Goal: Navigation & Orientation: Find specific page/section

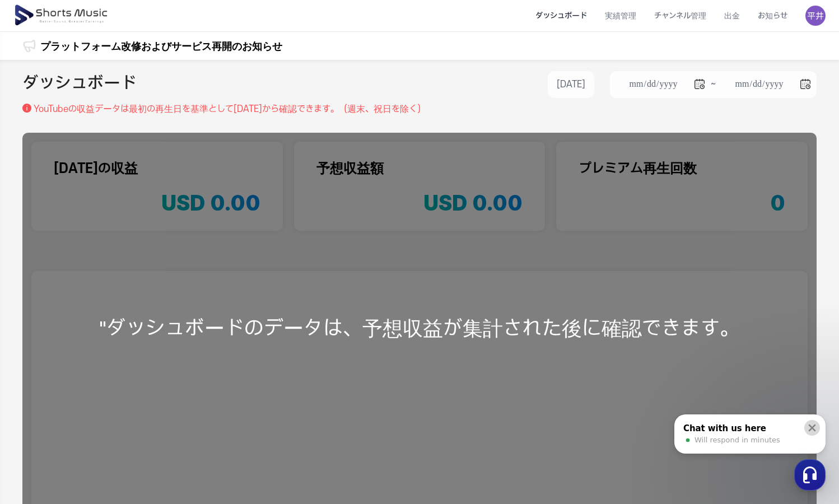
click at [815, 426] on icon at bounding box center [811, 427] width 11 height 11
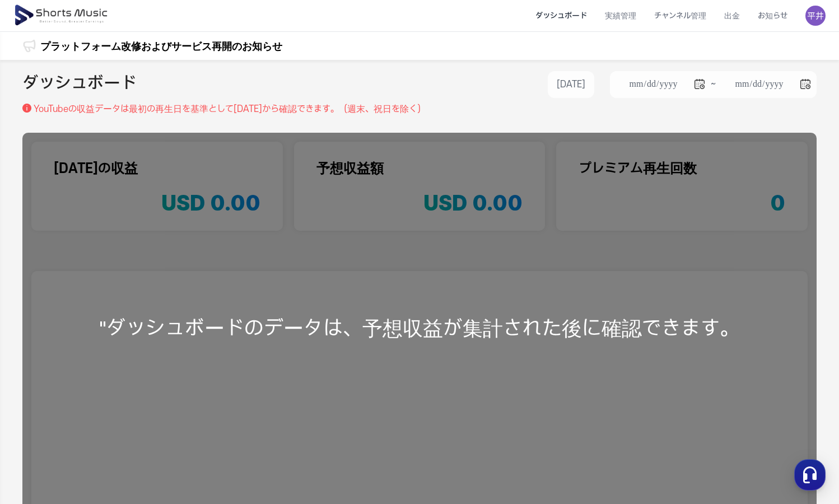
click at [757, 121] on div "**********" at bounding box center [419, 332] width 839 height 544
click at [630, 20] on li "実績管理" at bounding box center [620, 16] width 49 height 30
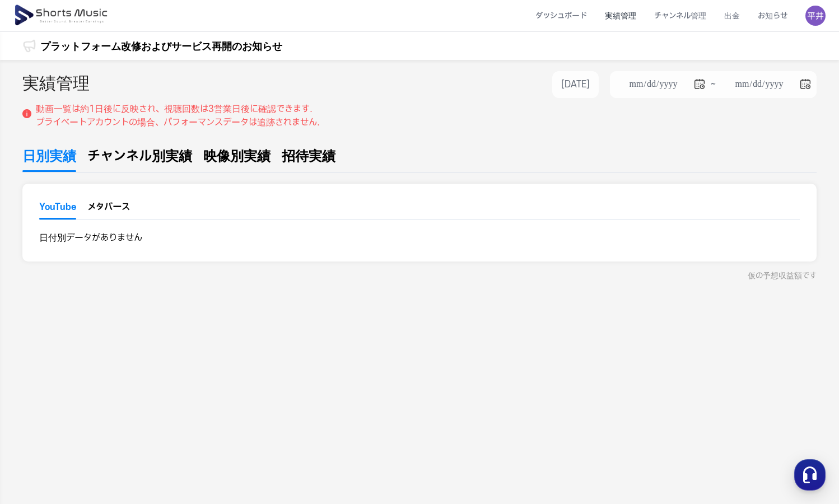
click at [97, 210] on button "メタバース" at bounding box center [108, 210] width 43 height 17
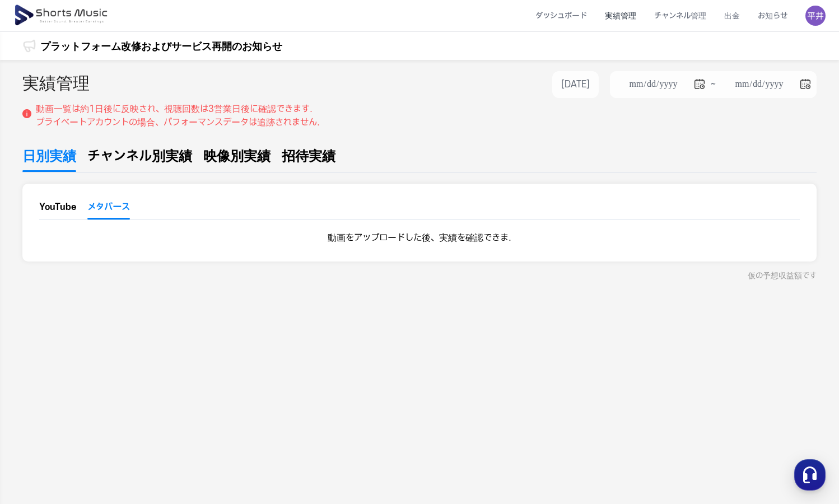
click at [51, 212] on button "YouTube" at bounding box center [57, 209] width 37 height 19
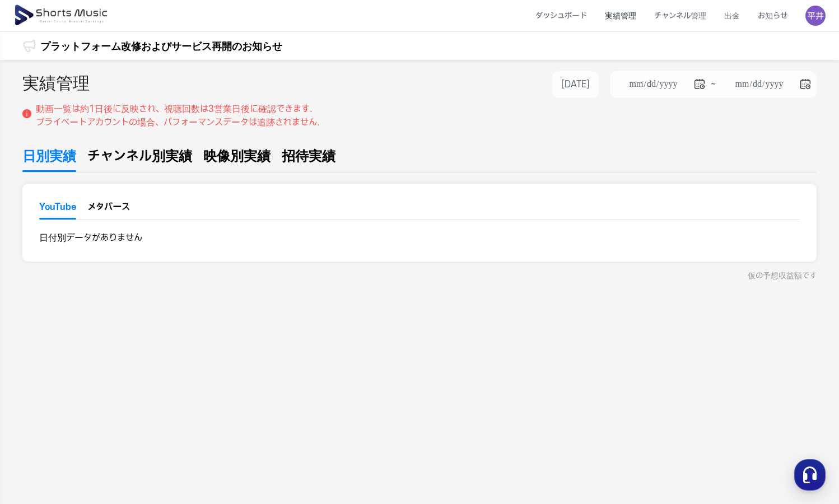
click at [119, 153] on span "チャンネル別実績" at bounding box center [139, 156] width 105 height 20
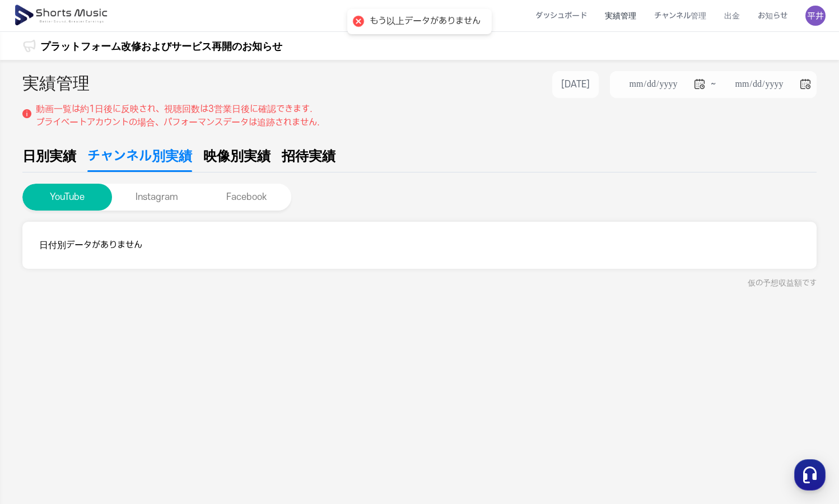
click at [235, 152] on span "映像別実績" at bounding box center [236, 156] width 67 height 20
type input "**********"
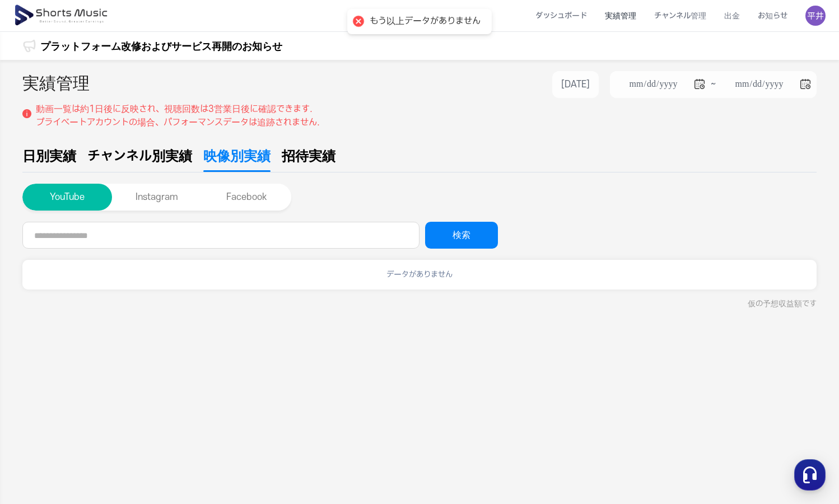
click at [317, 156] on span "招待実績" at bounding box center [309, 156] width 54 height 20
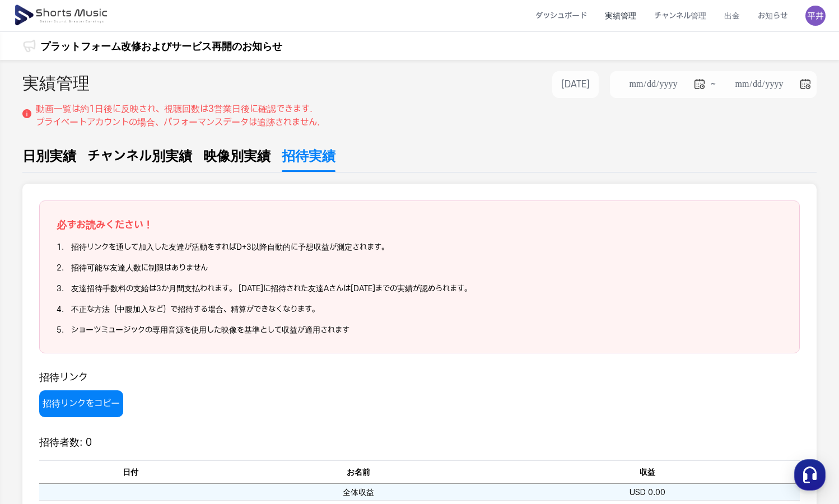
click at [49, 156] on span "日別実績" at bounding box center [49, 156] width 54 height 20
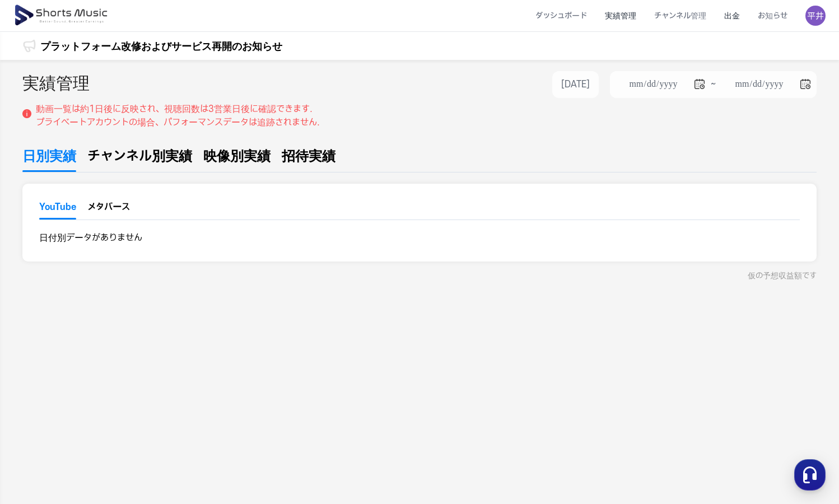
click at [736, 16] on li "出金" at bounding box center [732, 16] width 34 height 30
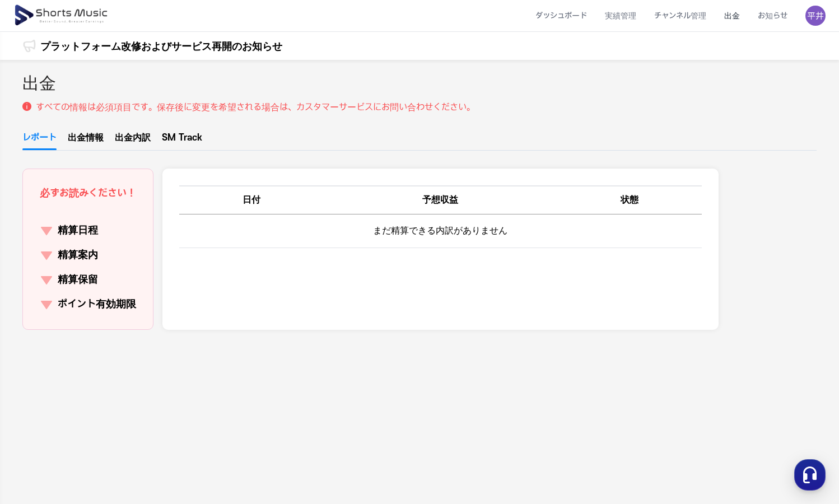
click at [669, 12] on li "チャンネル管理" at bounding box center [680, 16] width 70 height 30
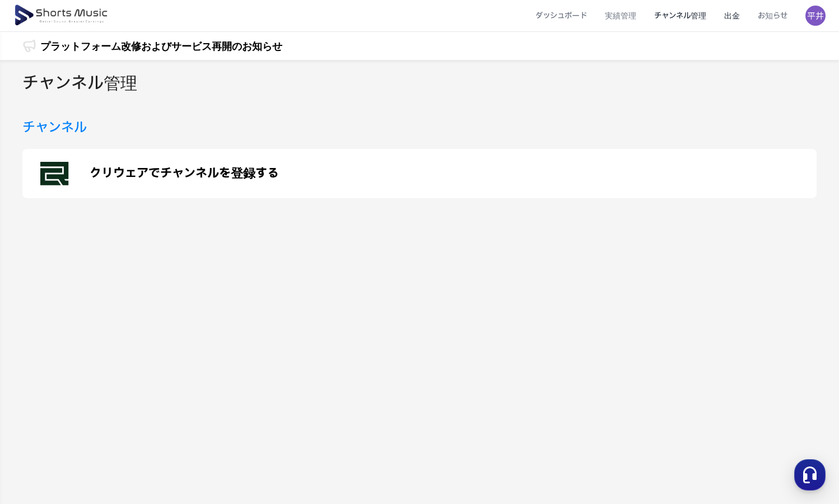
click at [729, 12] on li "出金" at bounding box center [732, 16] width 34 height 30
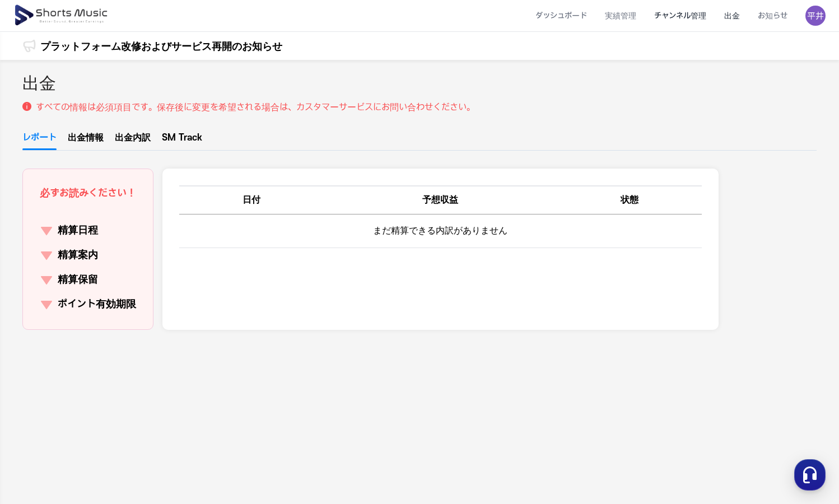
click at [692, 19] on li "チャンネル管理" at bounding box center [680, 16] width 70 height 30
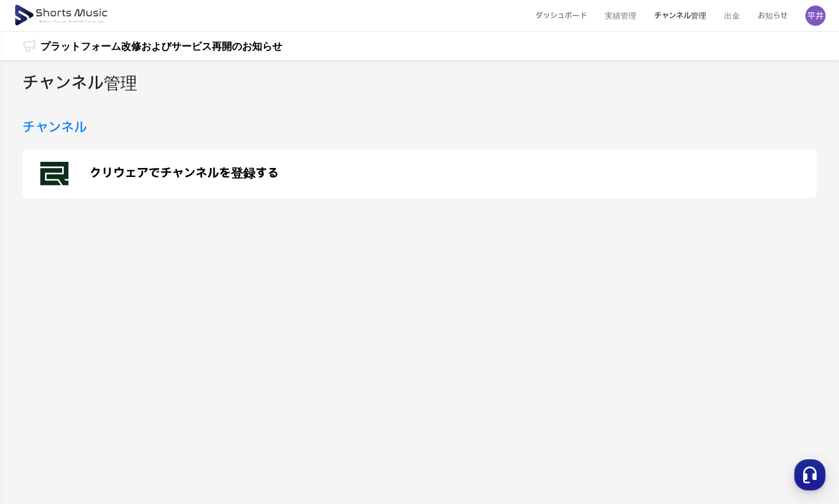
click at [244, 170] on p "クリウェアでチャンネルを登録する" at bounding box center [184, 173] width 189 height 13
